Goal: Task Accomplishment & Management: Use online tool/utility

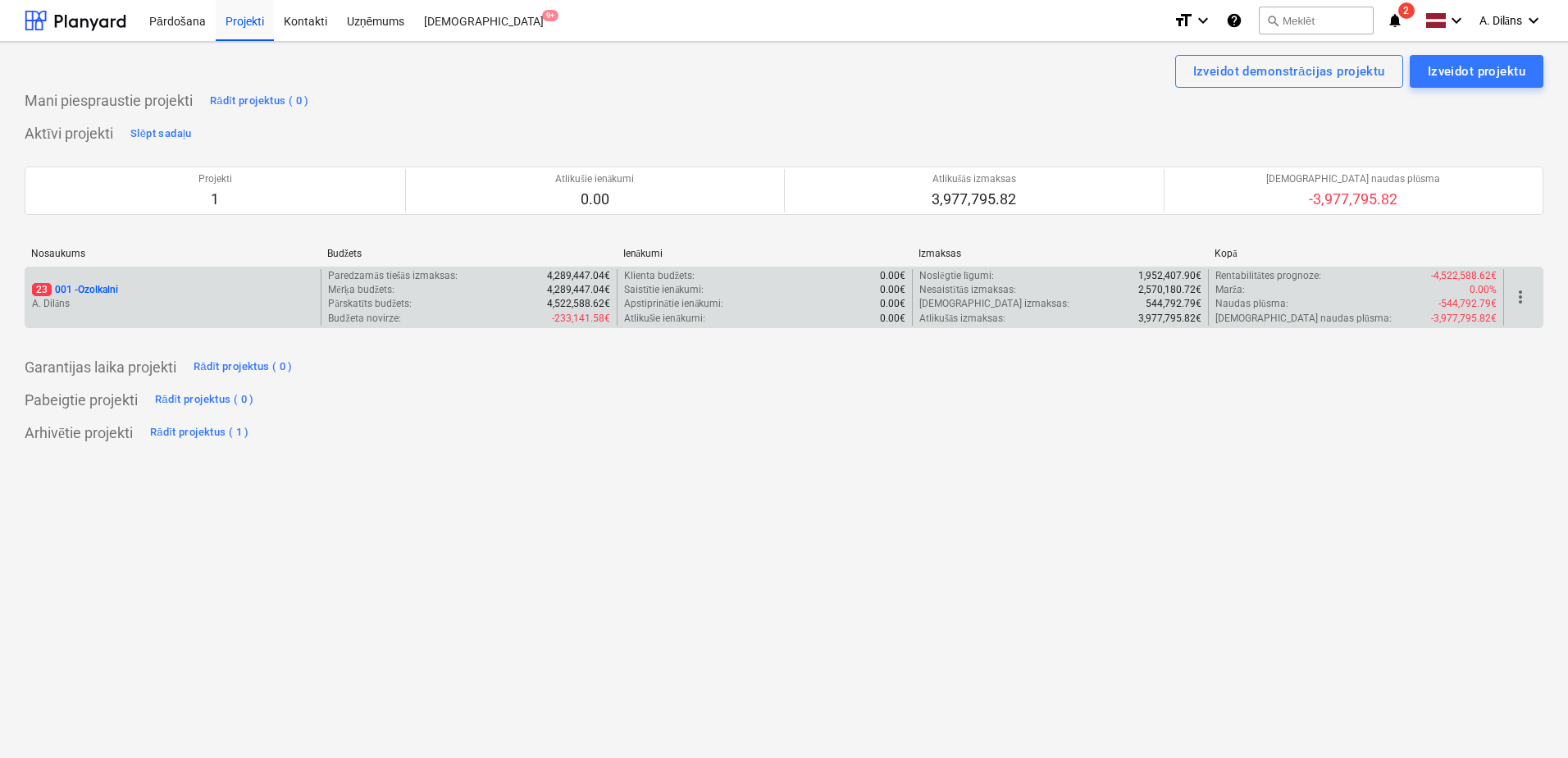
click at [180, 285] on div "23 001 - Ozolkalni" at bounding box center [172, 290] width 282 height 14
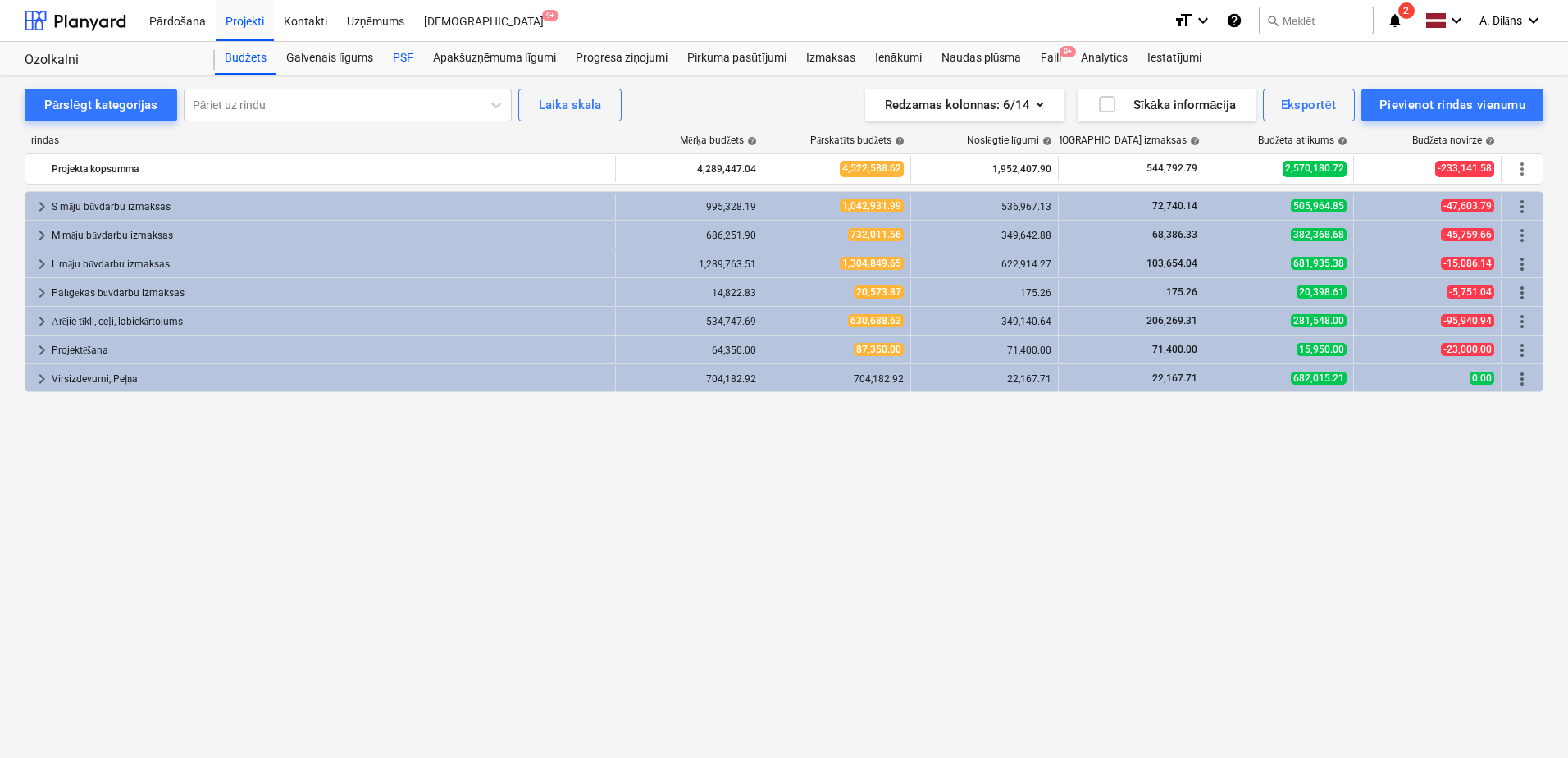
drag, startPoint x: 393, startPoint y: 58, endPoint x: 405, endPoint y: 58, distance: 12.0
click at [393, 58] on div "PSF" at bounding box center [403, 58] width 40 height 32
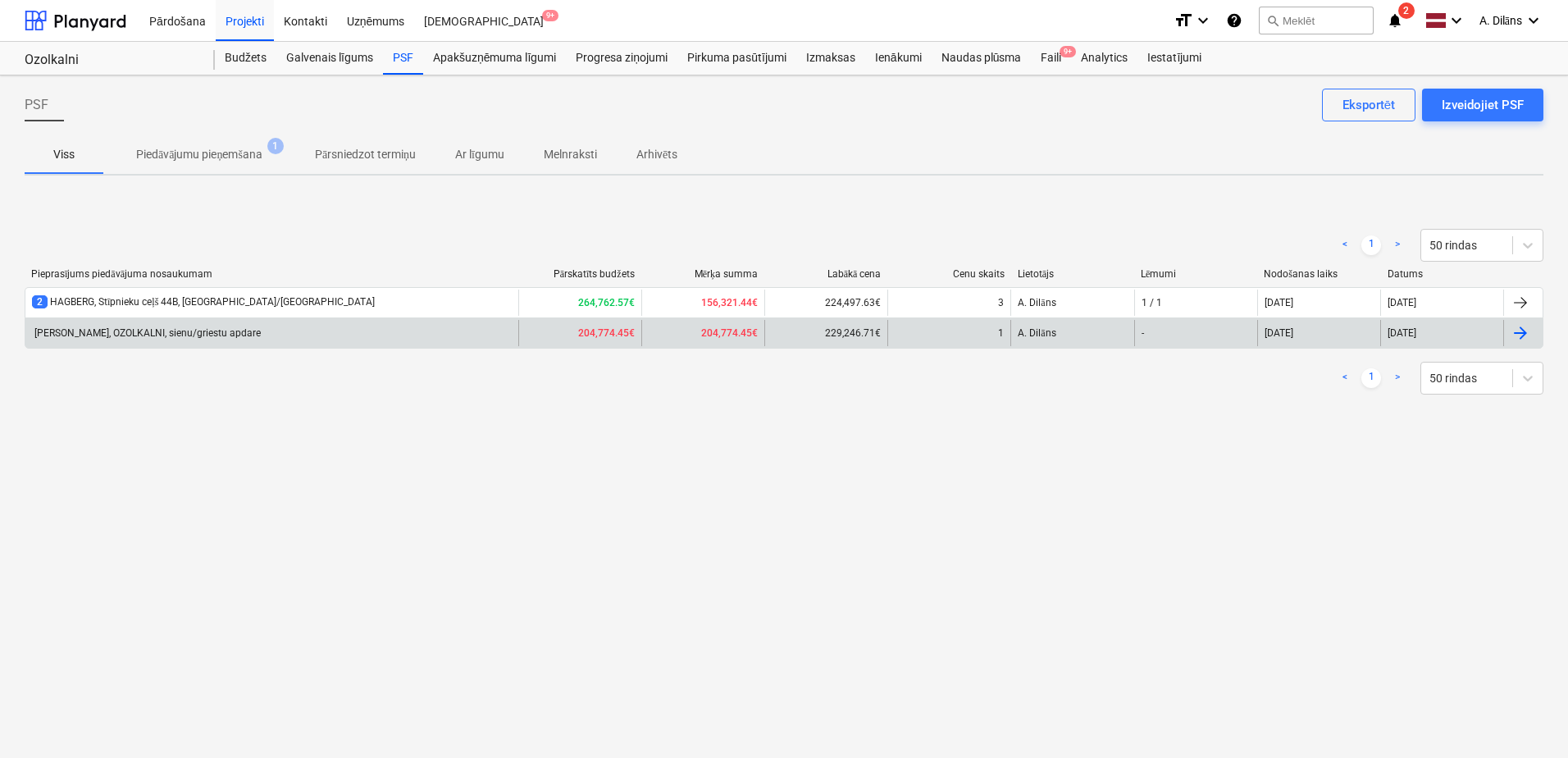
click at [248, 338] on div "[PERSON_NAME], OZOLKALNI, sienu/griestu apdare" at bounding box center [271, 333] width 493 height 26
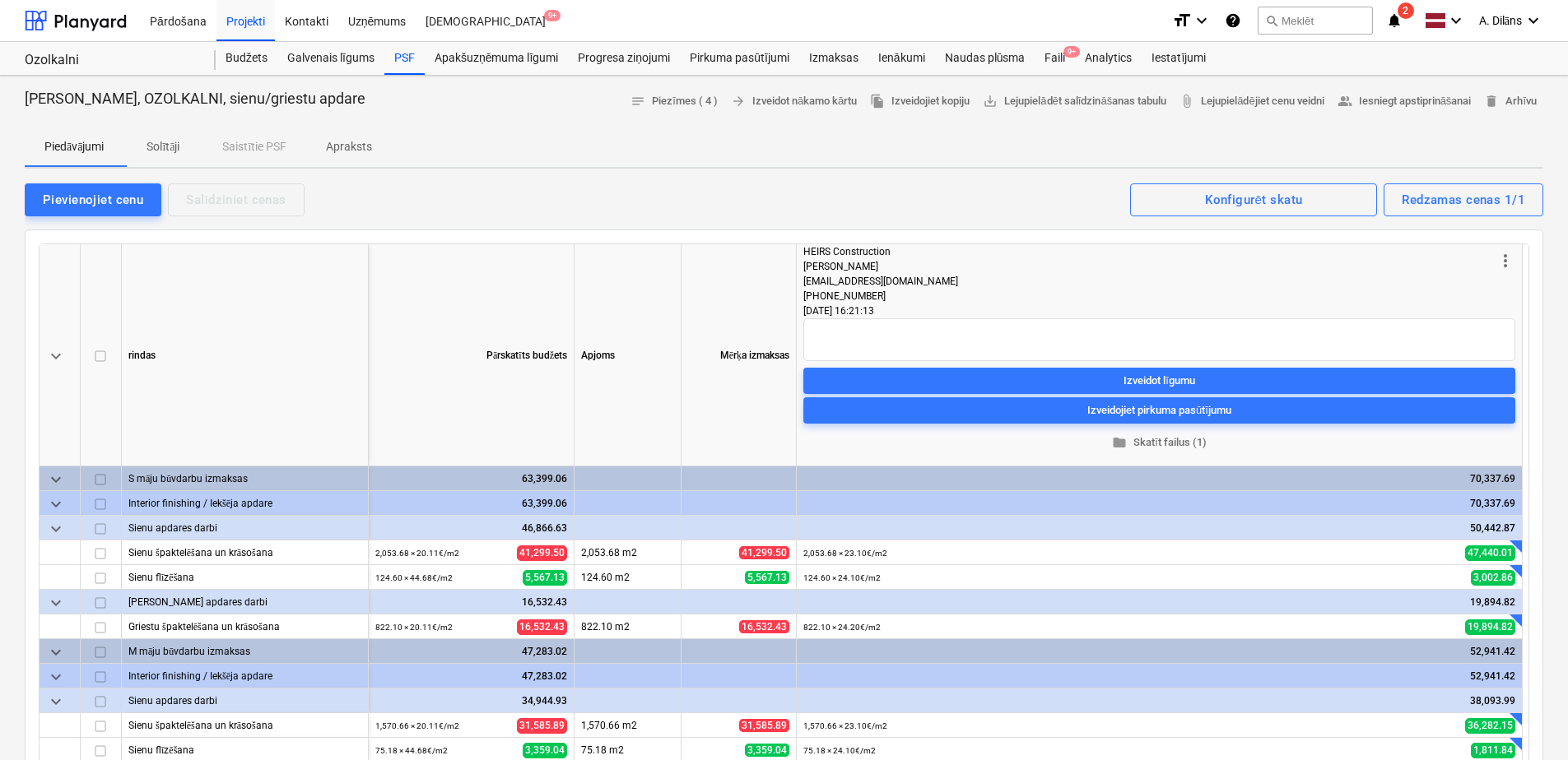
click at [181, 148] on p "Solītāji" at bounding box center [163, 147] width 40 height 18
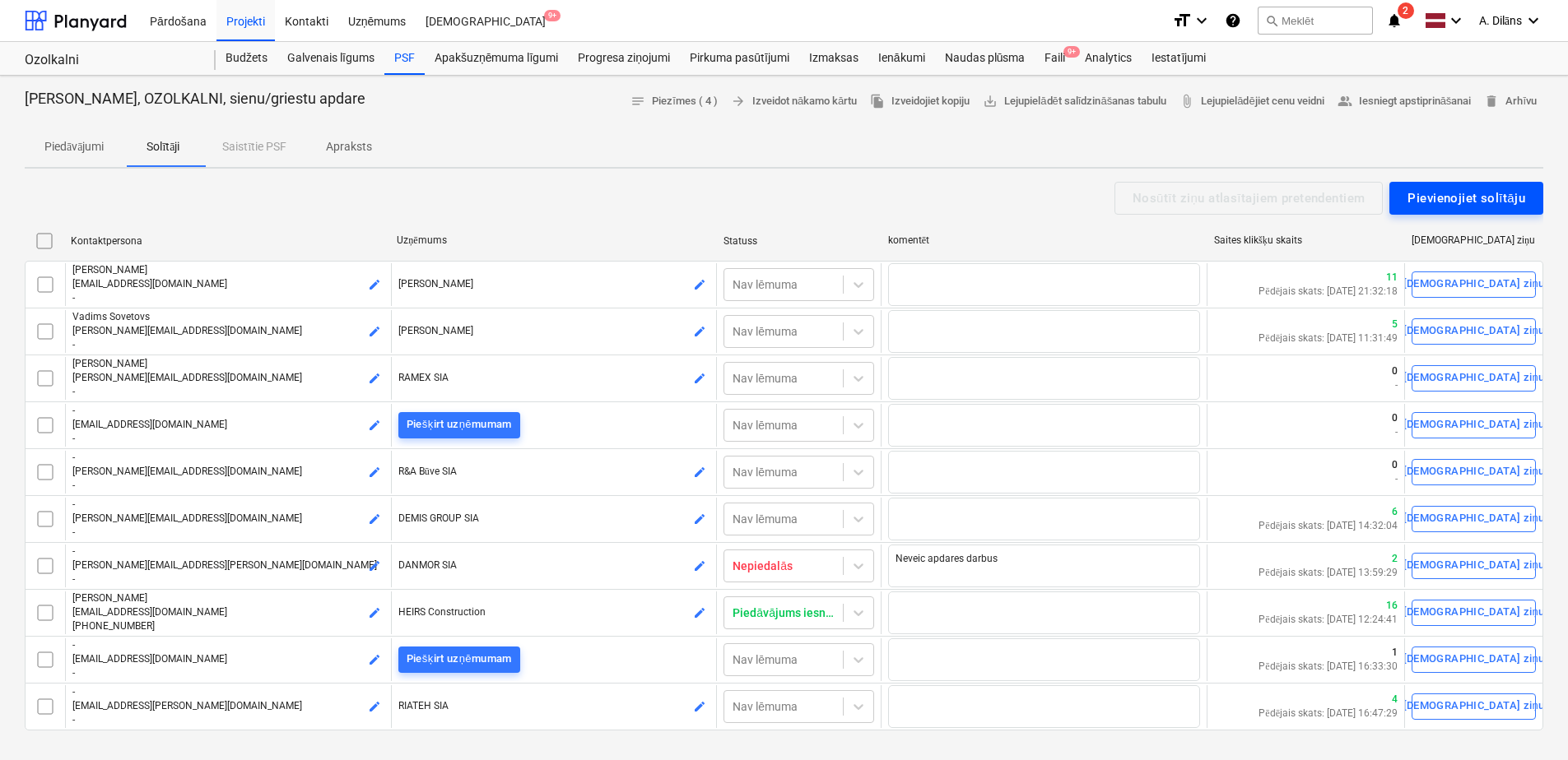
click at [1486, 195] on div "Pievienojiet solītāju" at bounding box center [1466, 198] width 118 height 21
type textarea "x"
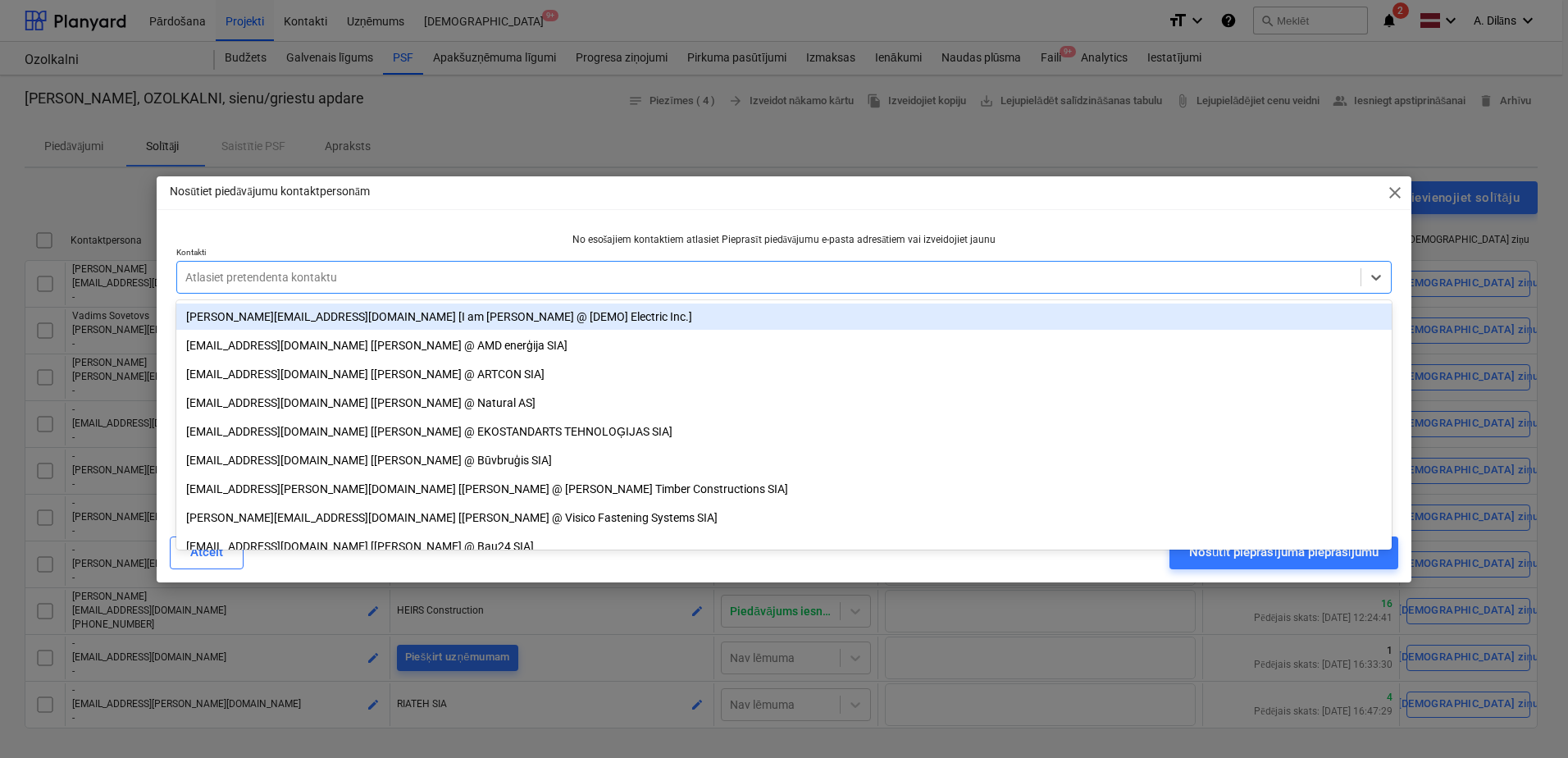
click at [367, 274] on div at bounding box center [768, 277] width 1167 height 17
paste input ""[EMAIL_ADDRESS][DOMAIN_NAME]" <[PERSON_NAME][EMAIL_ADDRESS][DOMAIN_NAME]>"
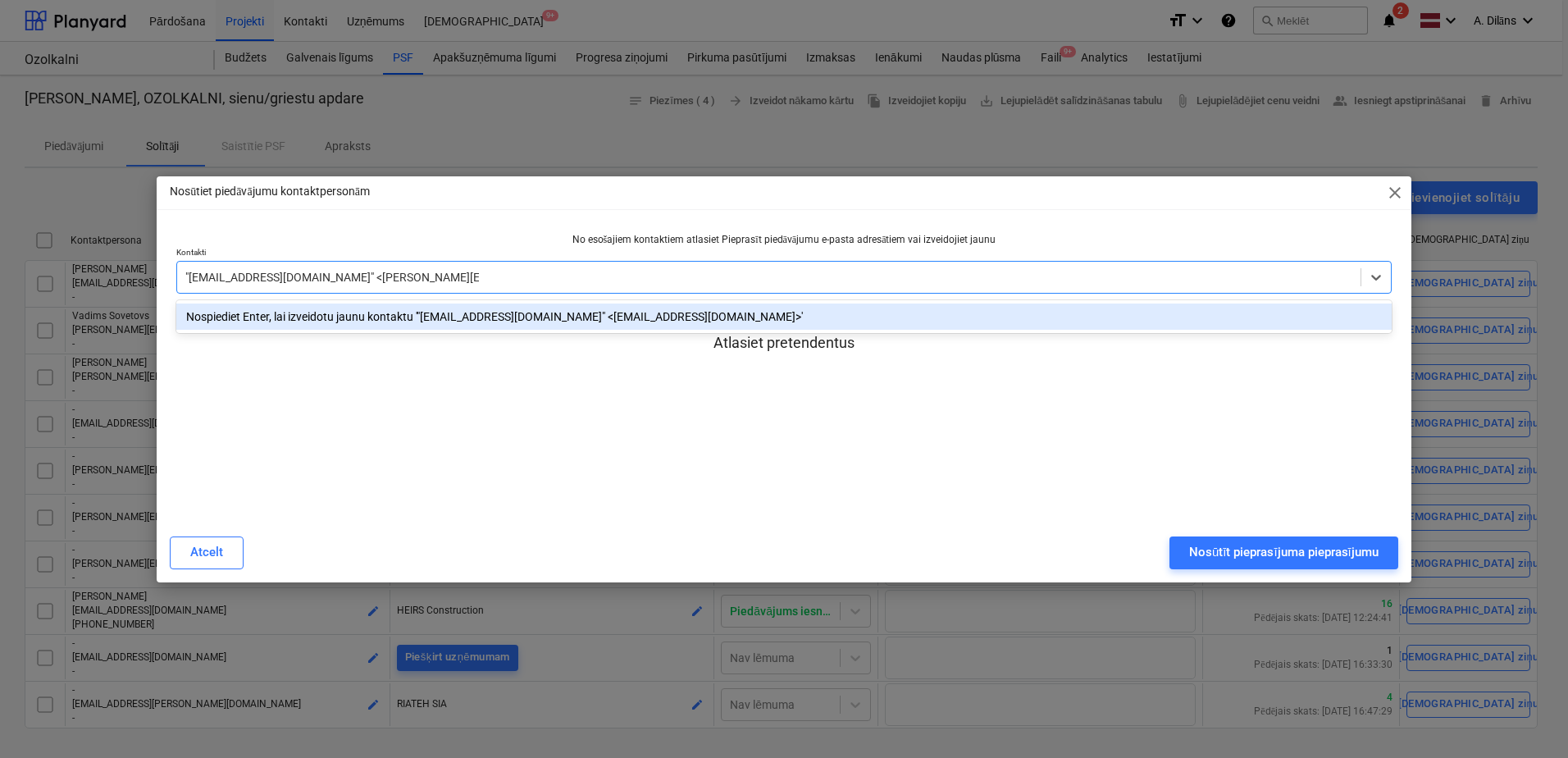
click at [334, 273] on input ""[EMAIL_ADDRESS][DOMAIN_NAME]" <[PERSON_NAME][EMAIL_ADDRESS][DOMAIN_NAME]>" at bounding box center [332, 277] width 293 height 13
type input "[PERSON_NAME][EMAIL_ADDRESS][DOMAIN_NAME]>"
click at [372, 280] on div at bounding box center [768, 277] width 1167 height 17
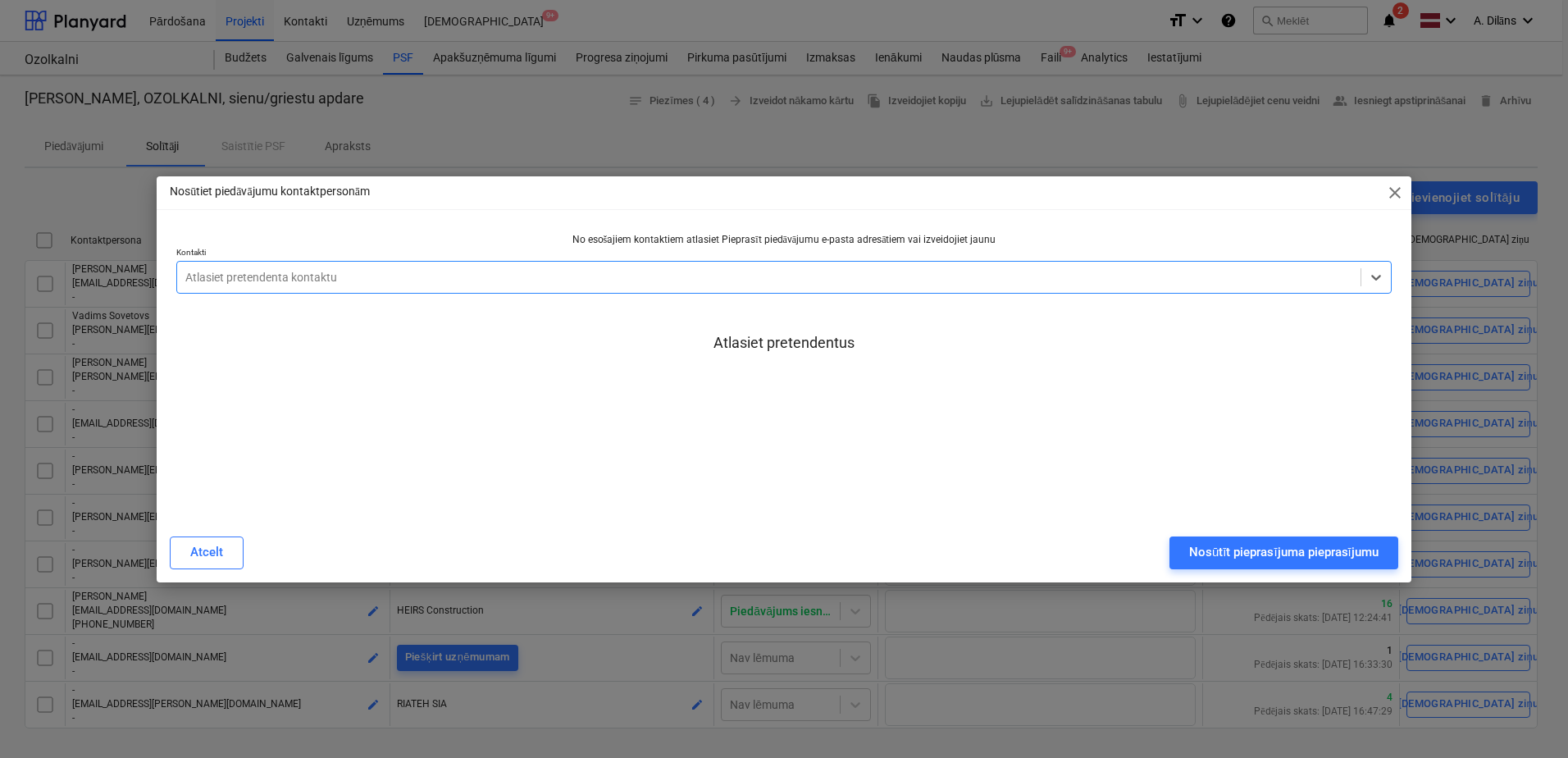
paste input ""[EMAIL_ADDRESS][DOMAIN_NAME]" <[PERSON_NAME][EMAIL_ADDRESS][DOMAIN_NAME]>"
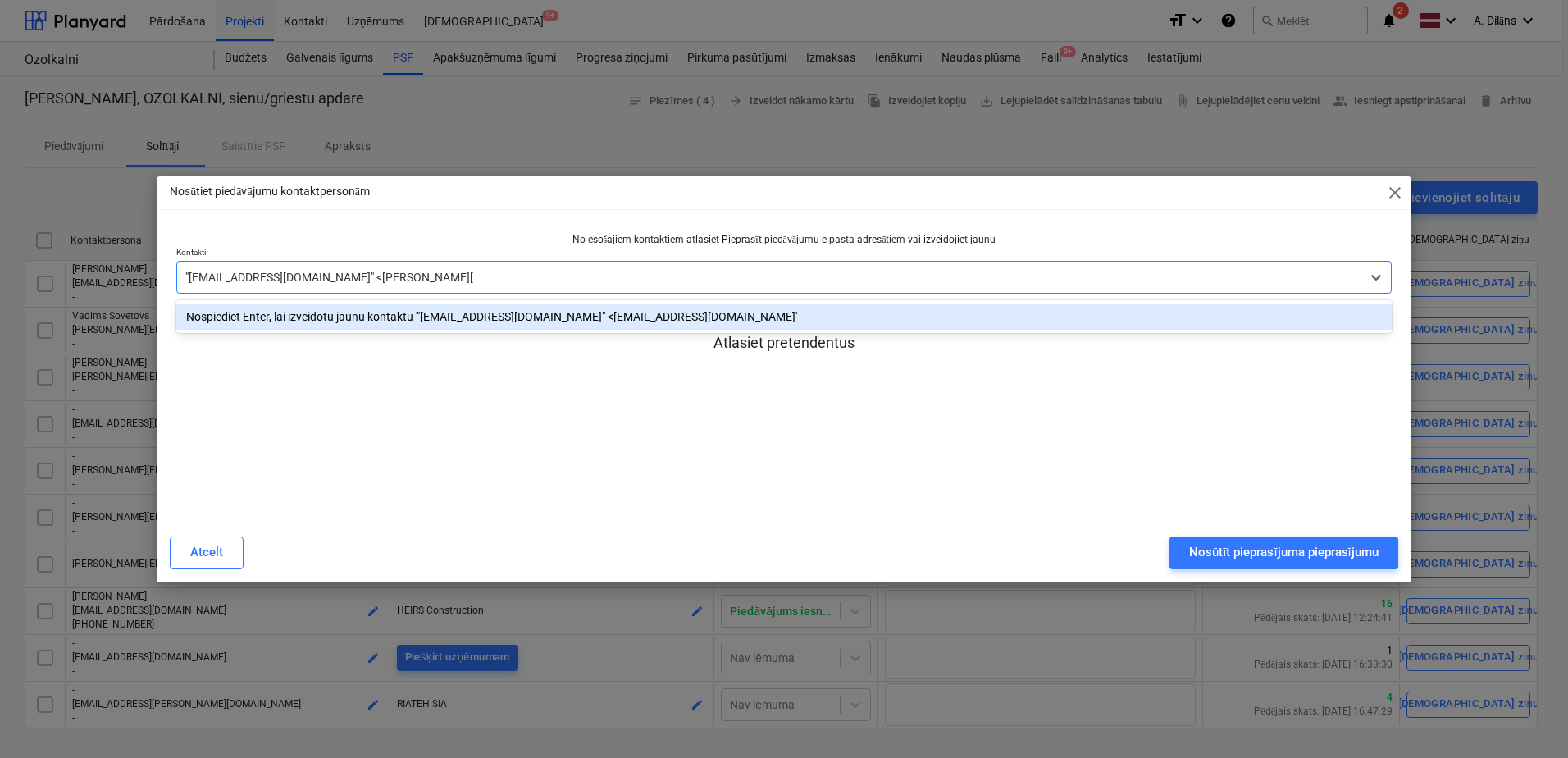
click at [335, 274] on input ""[EMAIL_ADDRESS][DOMAIN_NAME]" <[PERSON_NAME][EMAIL_ADDRESS][DOMAIN_NAME]" at bounding box center [329, 277] width 288 height 13
type input "[PERSON_NAME][EMAIL_ADDRESS][DOMAIN_NAME]"
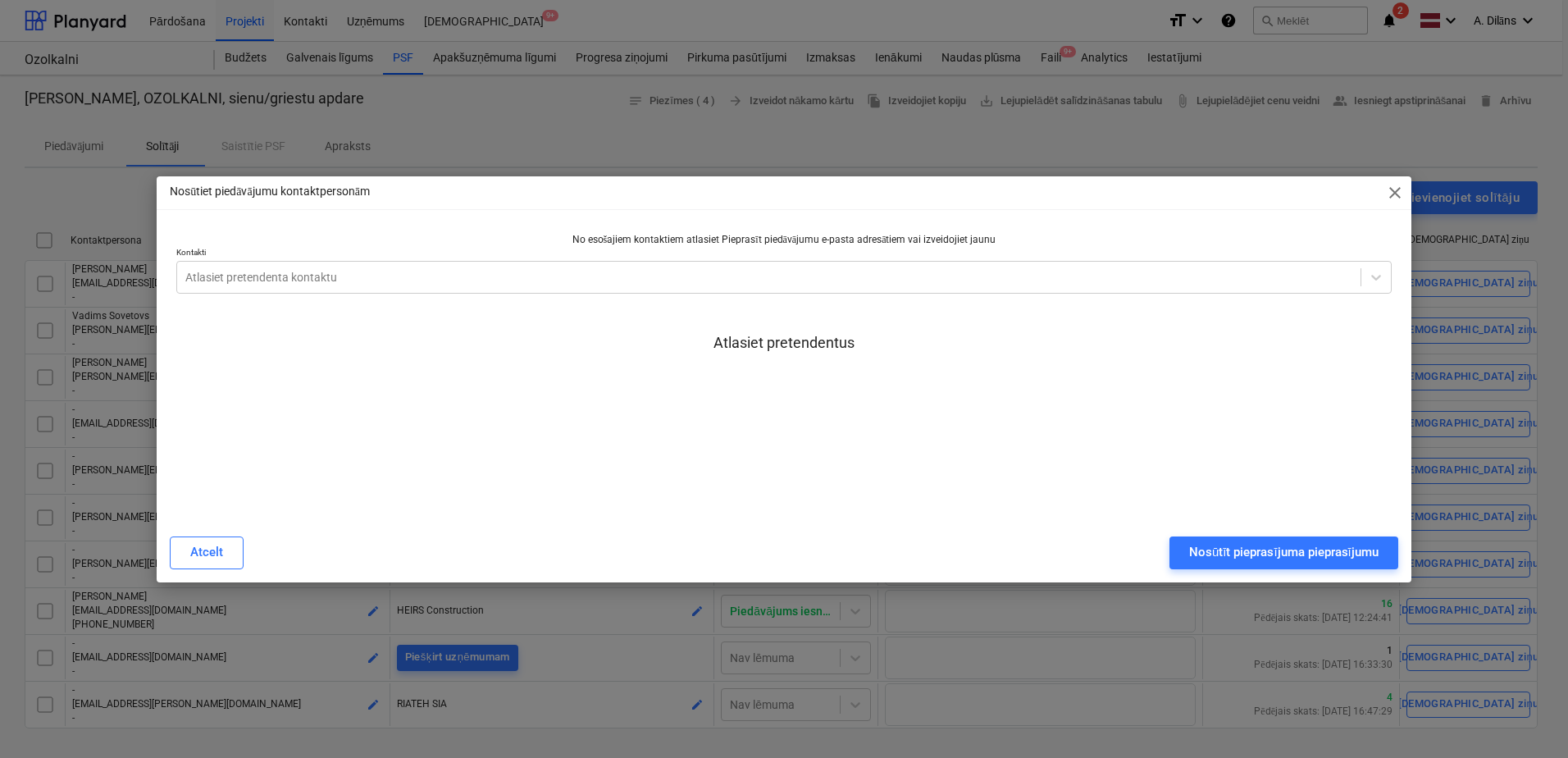
click at [425, 492] on div "No esošajiem kontaktiem atlasiet Pieprasīt piedāvājumu e-pasta adresātiem vai i…" at bounding box center [784, 368] width 1215 height 271
click at [383, 280] on div at bounding box center [768, 277] width 1167 height 17
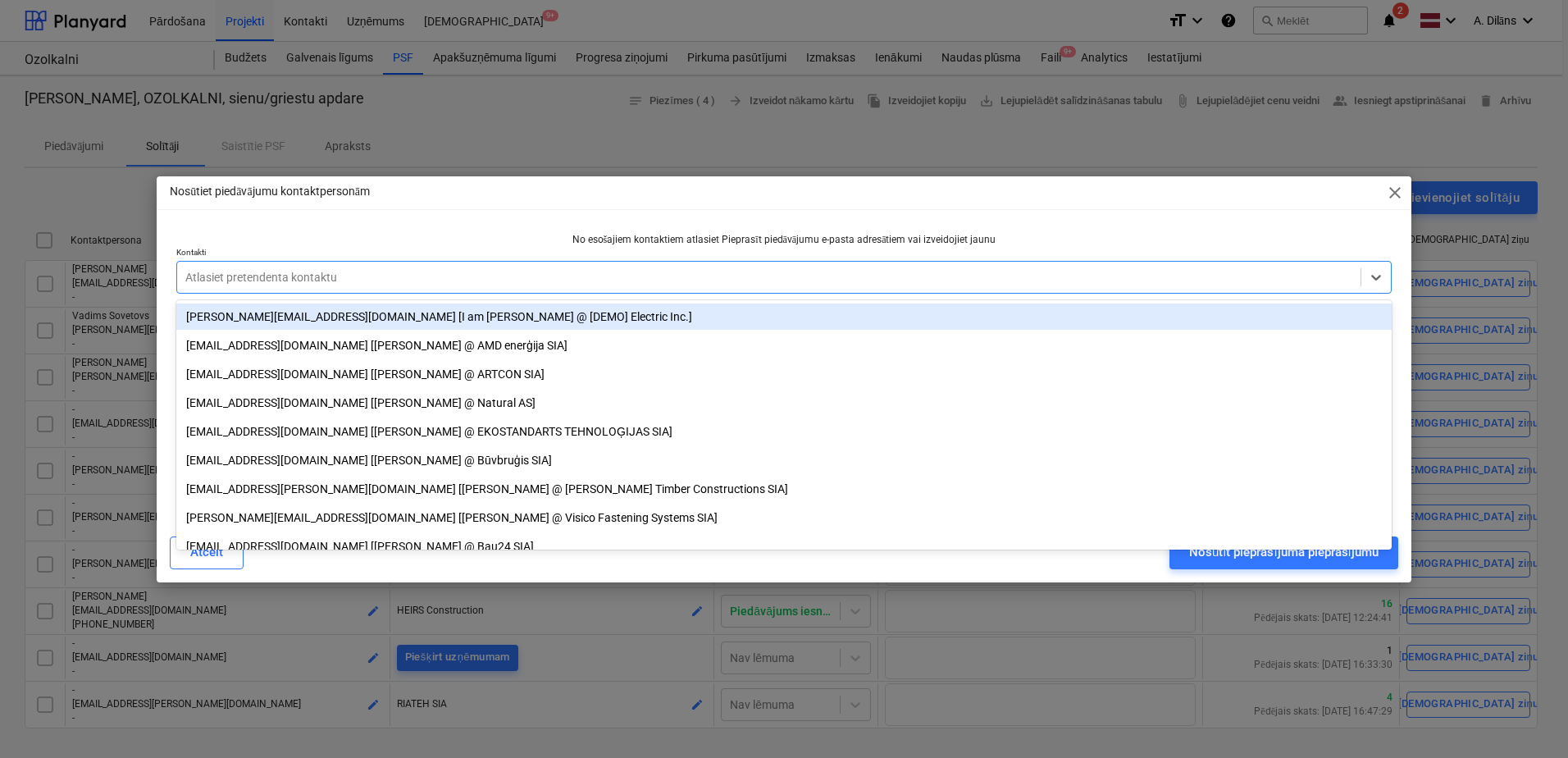
paste input ""[EMAIL_ADDRESS][DOMAIN_NAME]" <[PERSON_NAME][EMAIL_ADDRESS][DOMAIN_NAME]>"
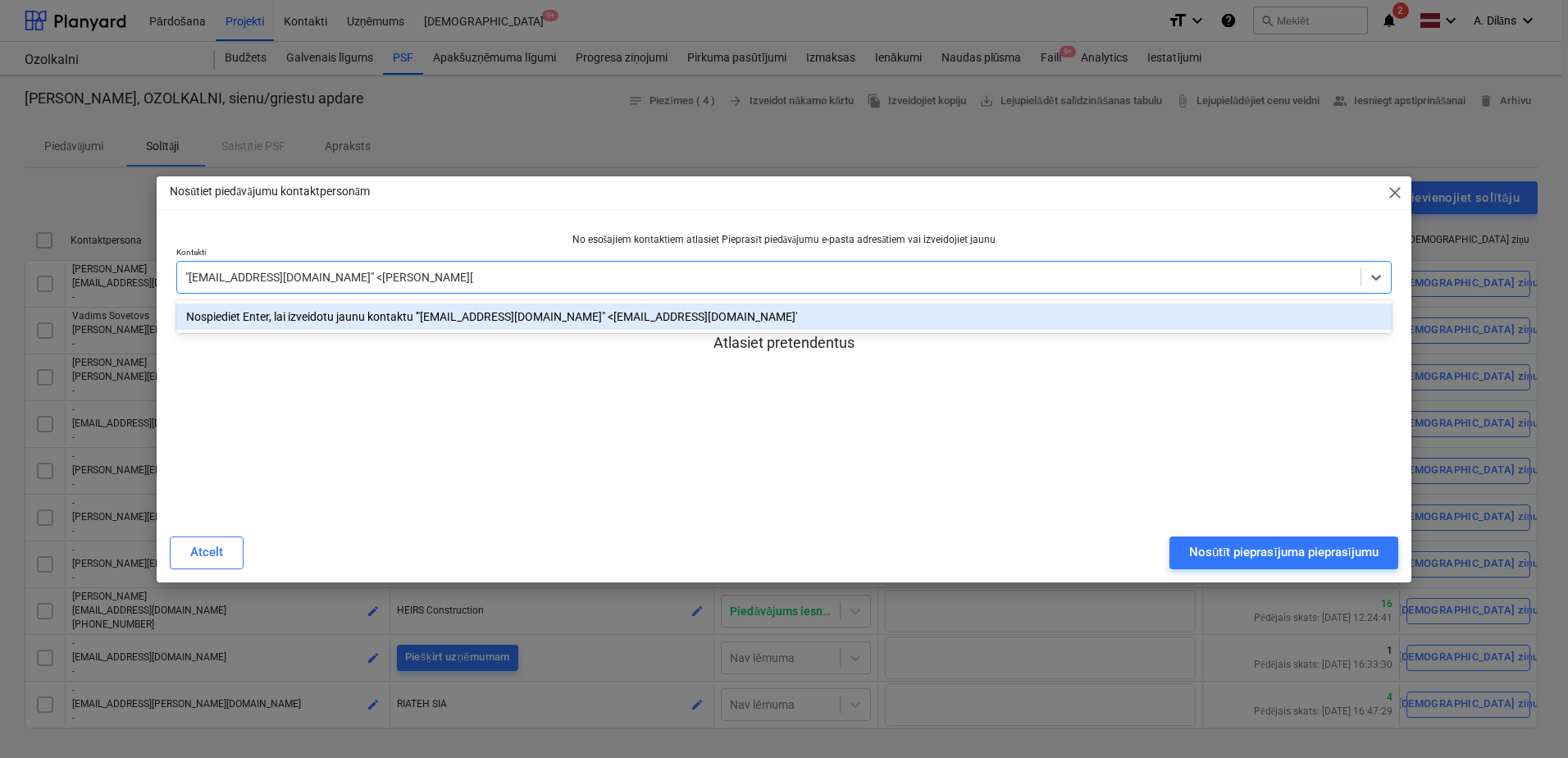
click at [337, 276] on input ""[EMAIL_ADDRESS][DOMAIN_NAME]" <[PERSON_NAME][EMAIL_ADDRESS][DOMAIN_NAME]" at bounding box center [329, 277] width 288 height 13
type input "[PERSON_NAME][EMAIL_ADDRESS][DOMAIN_NAME]"
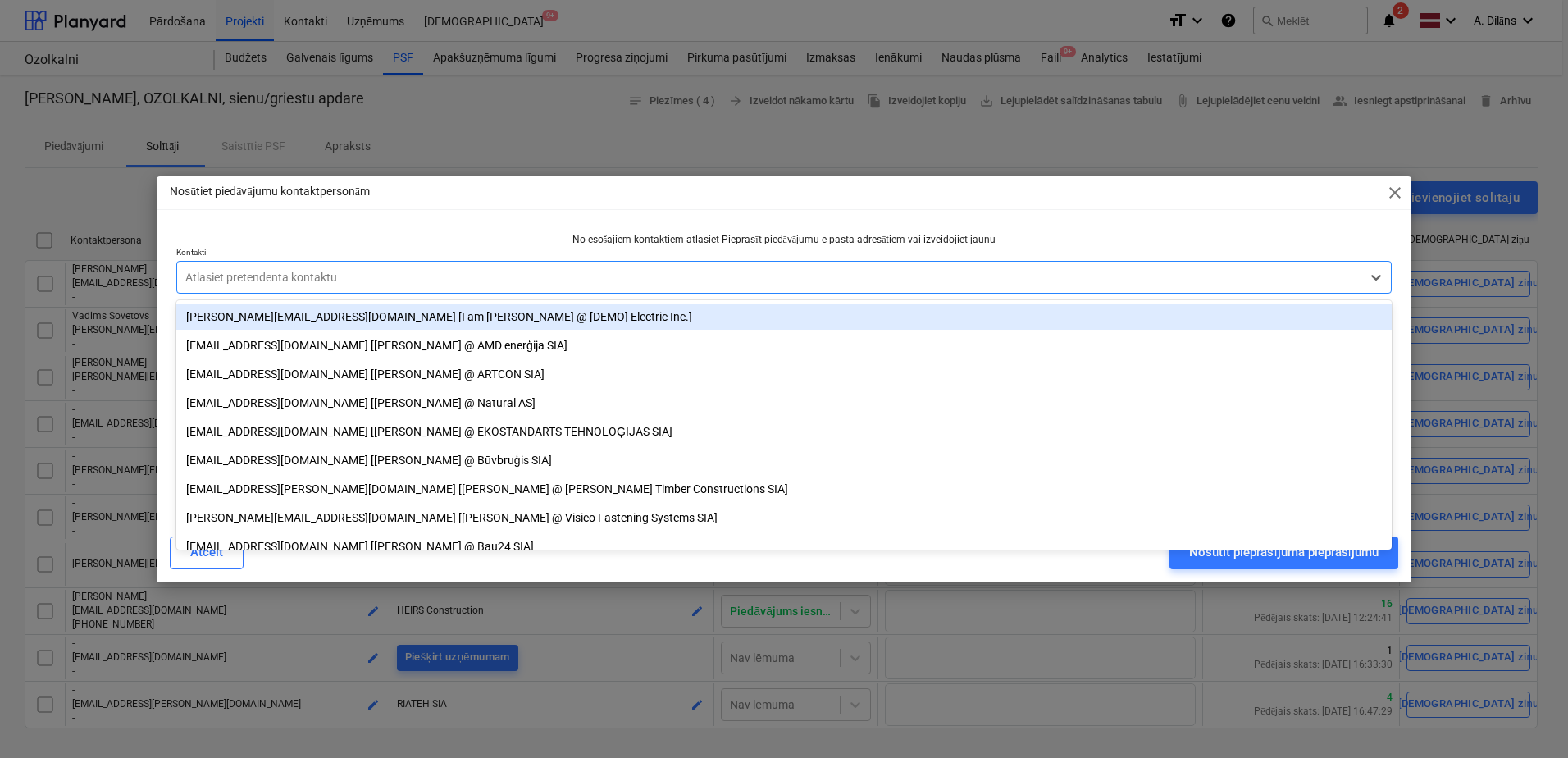
click at [408, 242] on p "No esošajiem kontaktiem atlasiet Pieprasīt piedāvājumu e-pasta adresātiem vai i…" at bounding box center [784, 240] width 1215 height 14
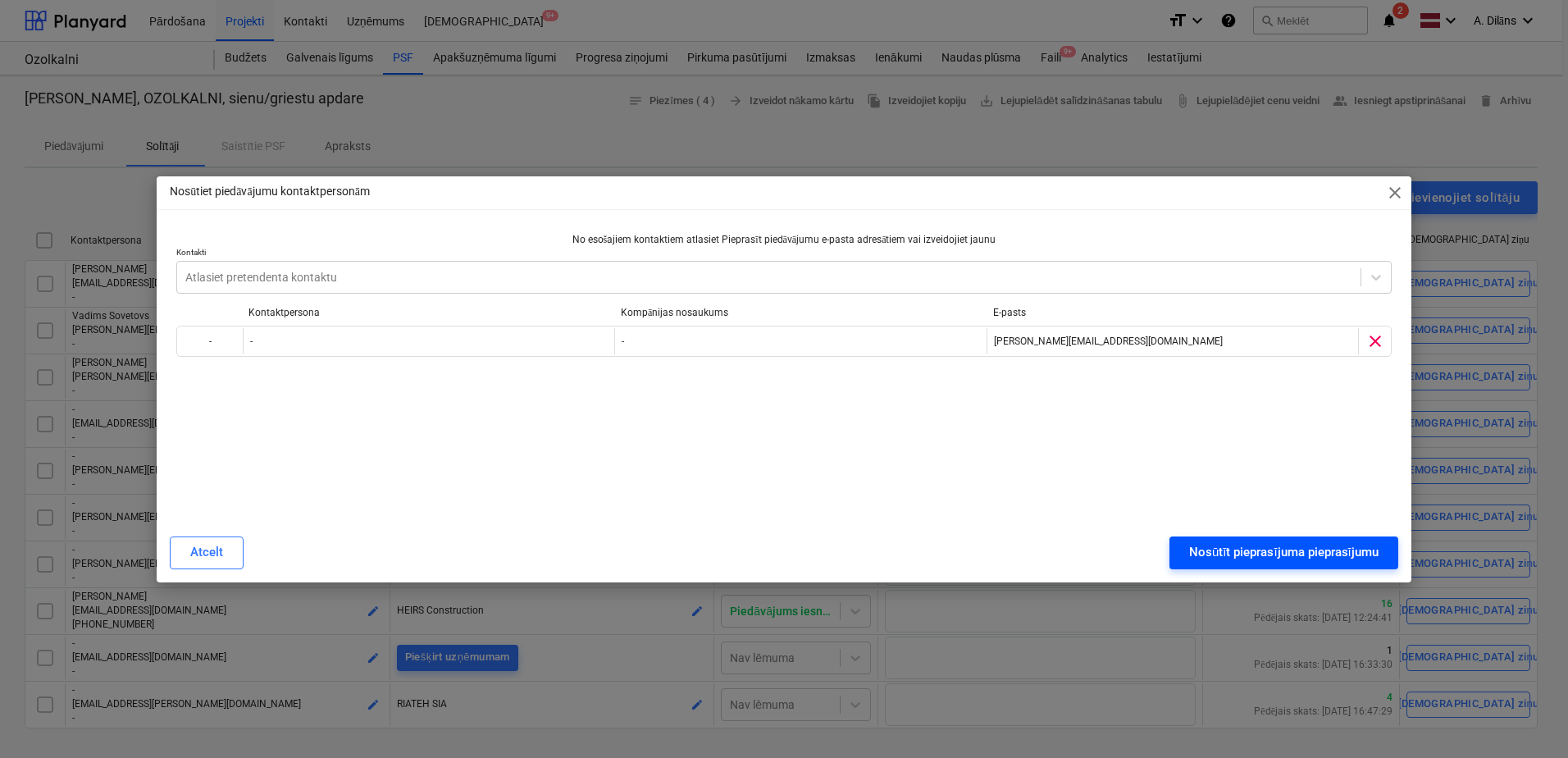
click at [1255, 557] on div "Nosūtīt pieprasījuma pieprasījumu" at bounding box center [1284, 552] width 190 height 21
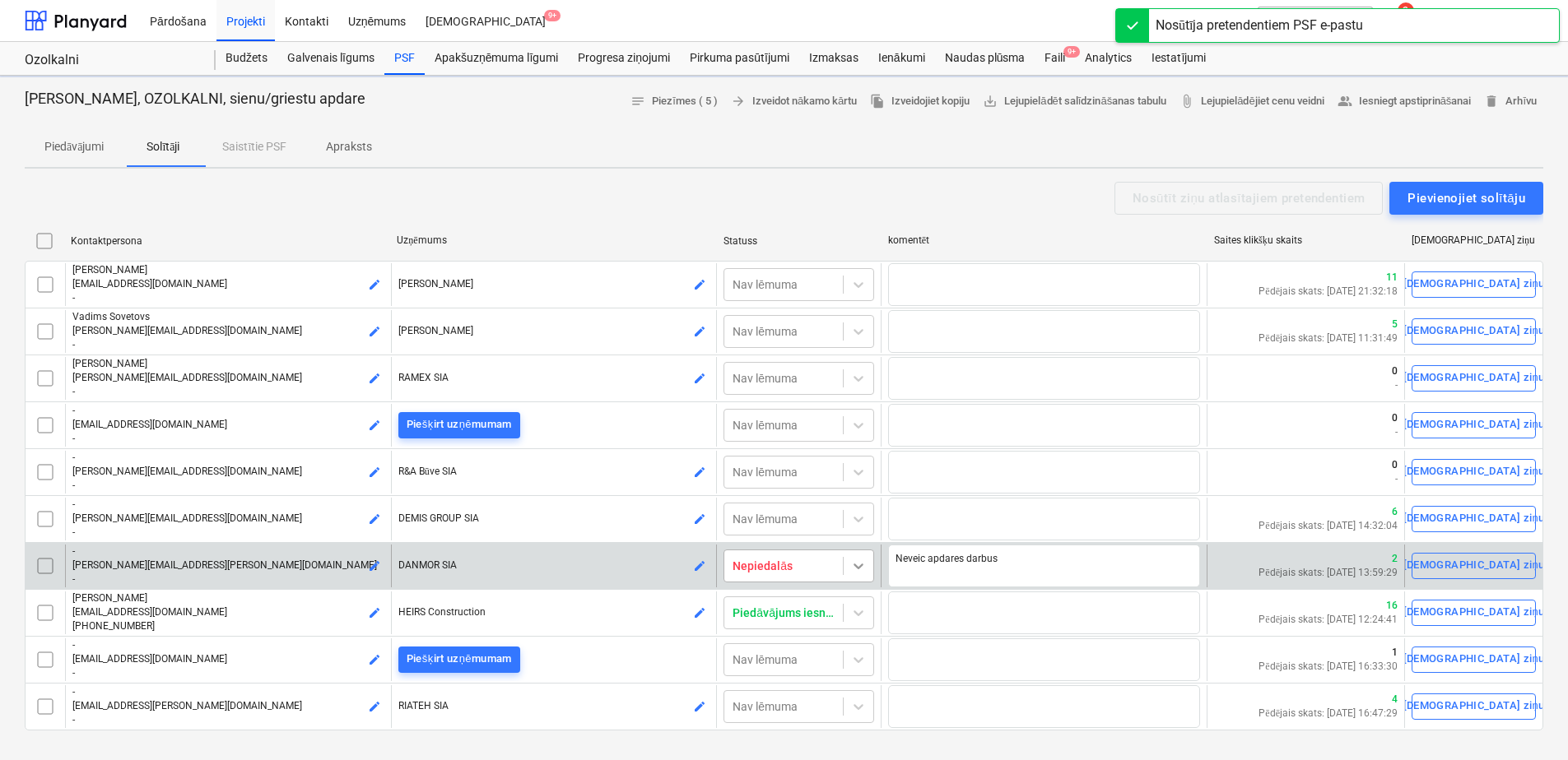
type textarea "x"
